Goal: Information Seeking & Learning: Check status

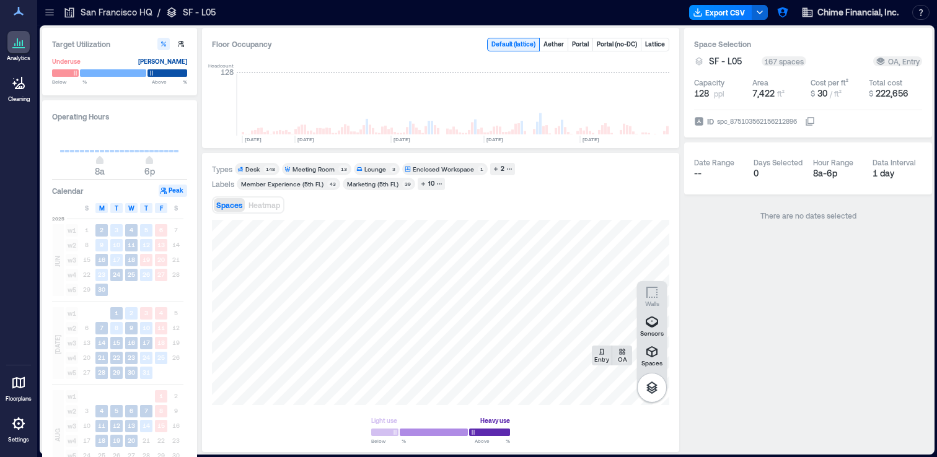
scroll to position [0, 3087]
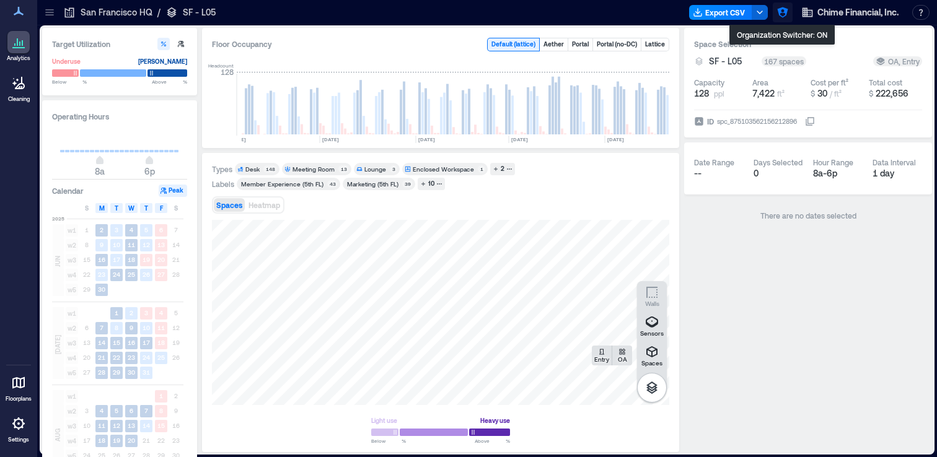
click at [782, 11] on icon "button" at bounding box center [783, 12] width 12 height 12
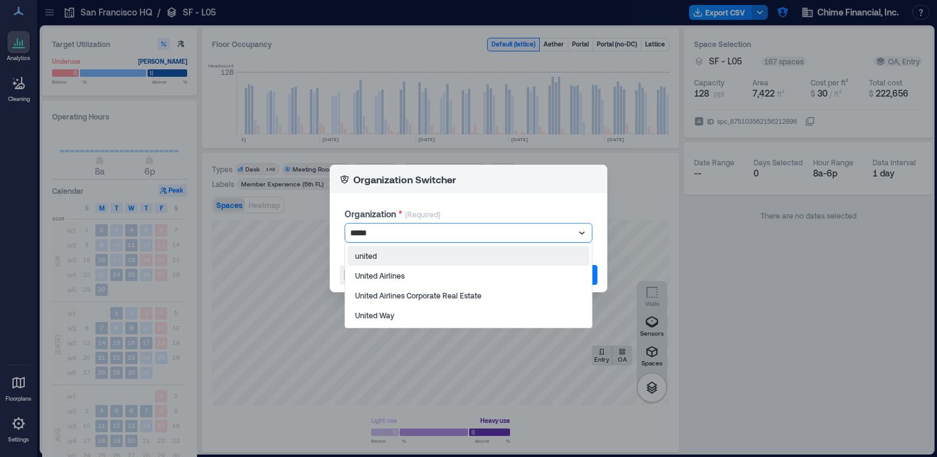
type input "******"
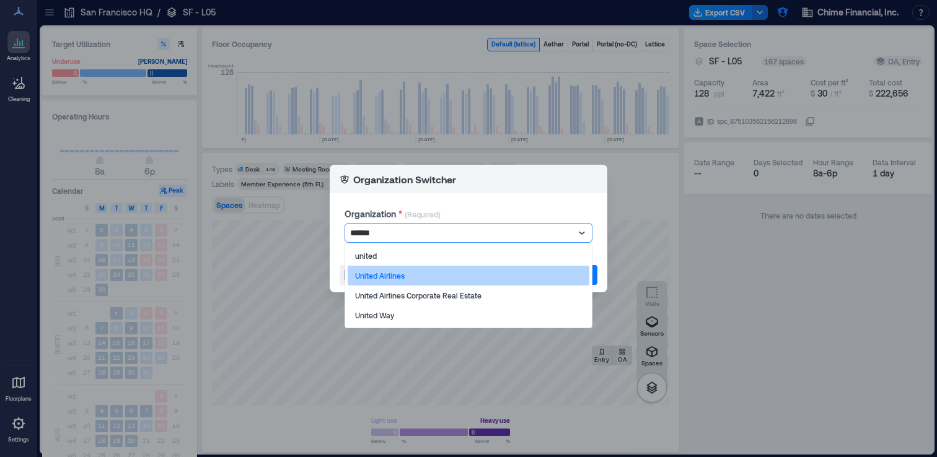
click at [479, 277] on div "United Airlines" at bounding box center [469, 276] width 242 height 20
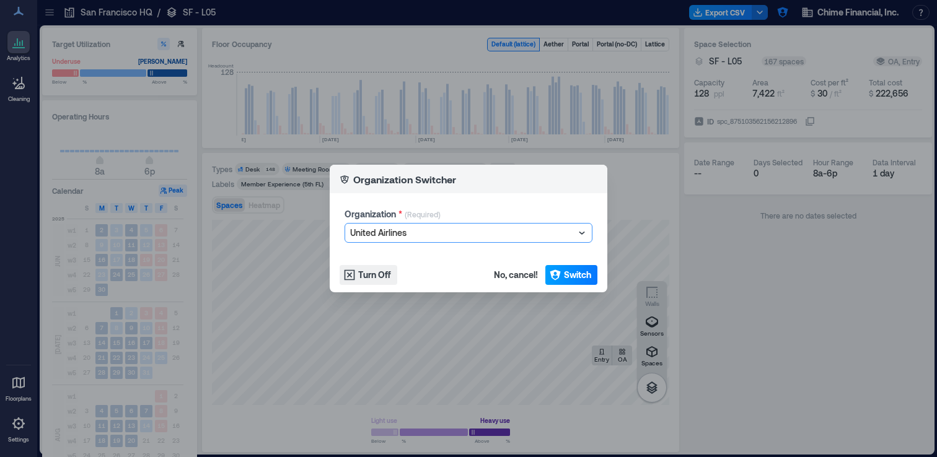
click at [562, 270] on button "Switch" at bounding box center [571, 275] width 52 height 20
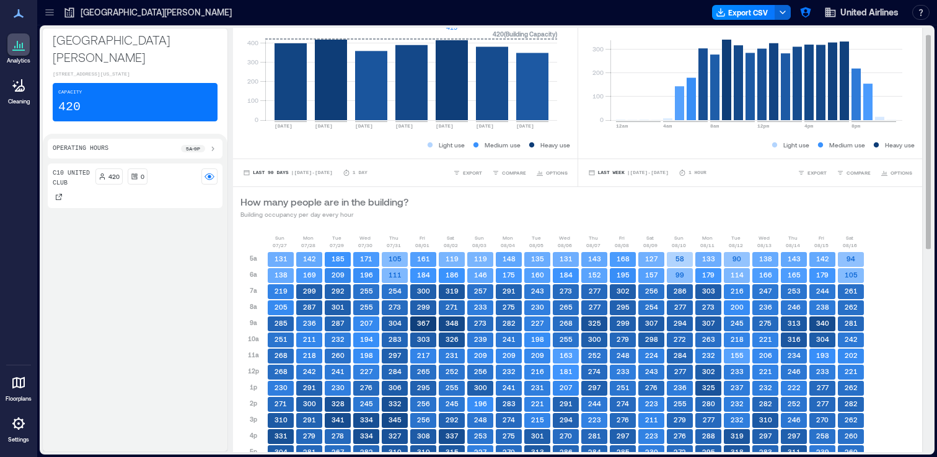
scroll to position [417, 0]
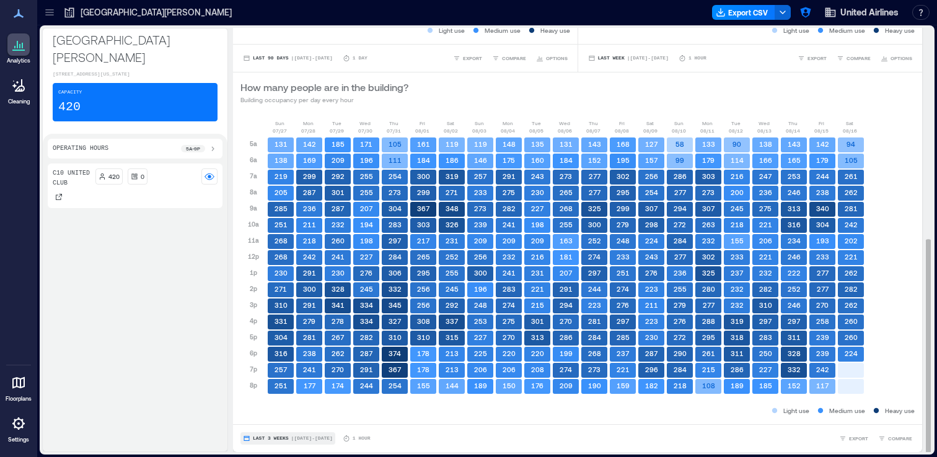
click at [289, 439] on span "Last 3 Weeks" at bounding box center [271, 439] width 36 height 0
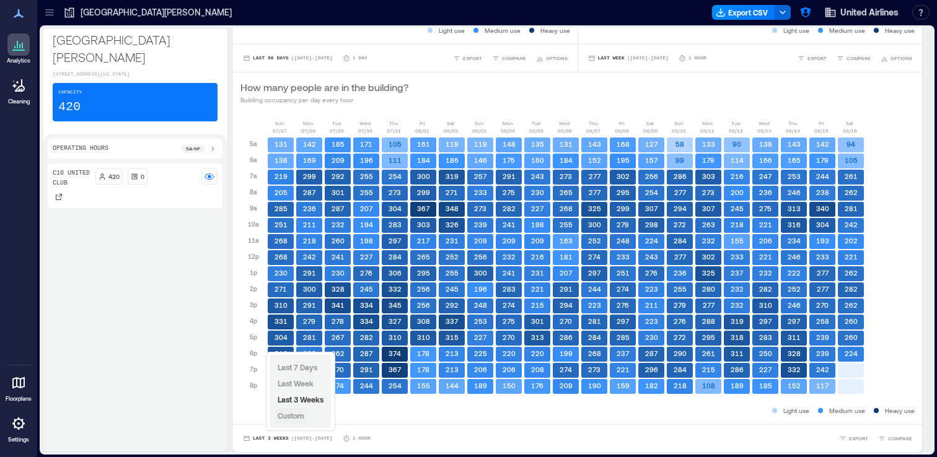
click at [293, 417] on span "Custom" at bounding box center [291, 416] width 27 height 9
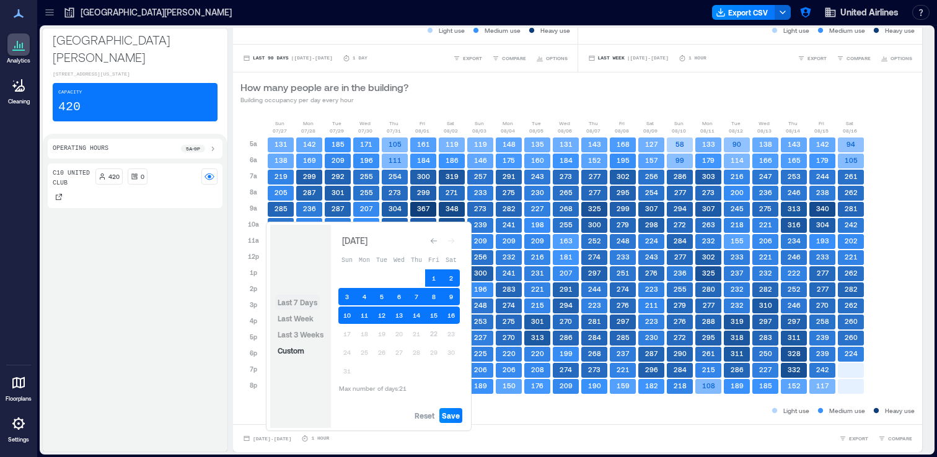
click at [307, 295] on button "Last 7 Days" at bounding box center [297, 302] width 45 height 15
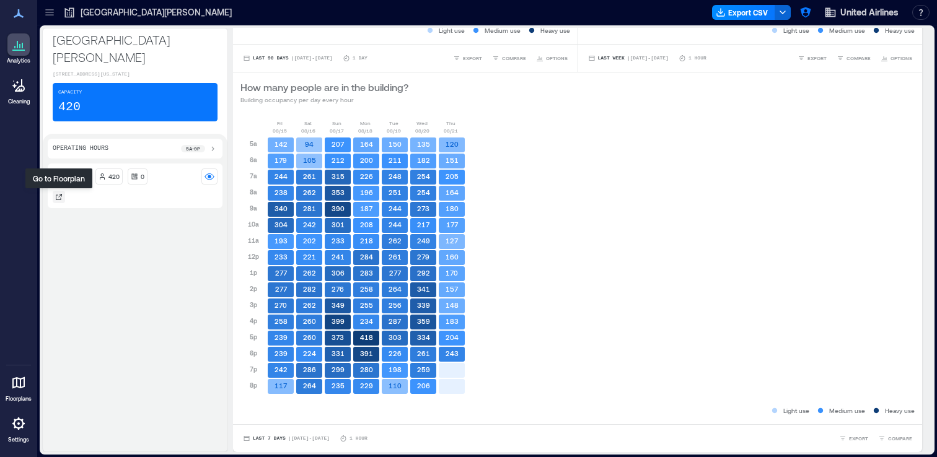
click at [60, 198] on icon at bounding box center [58, 196] width 7 height 7
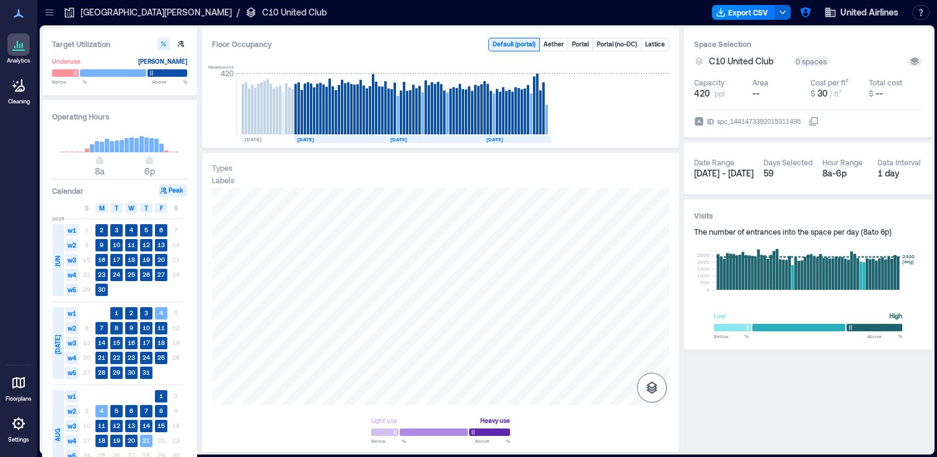
click at [657, 387] on icon "button" at bounding box center [652, 388] width 15 height 15
click at [654, 314] on button "Sensors" at bounding box center [652, 326] width 30 height 30
